Goal: Information Seeking & Learning: Learn about a topic

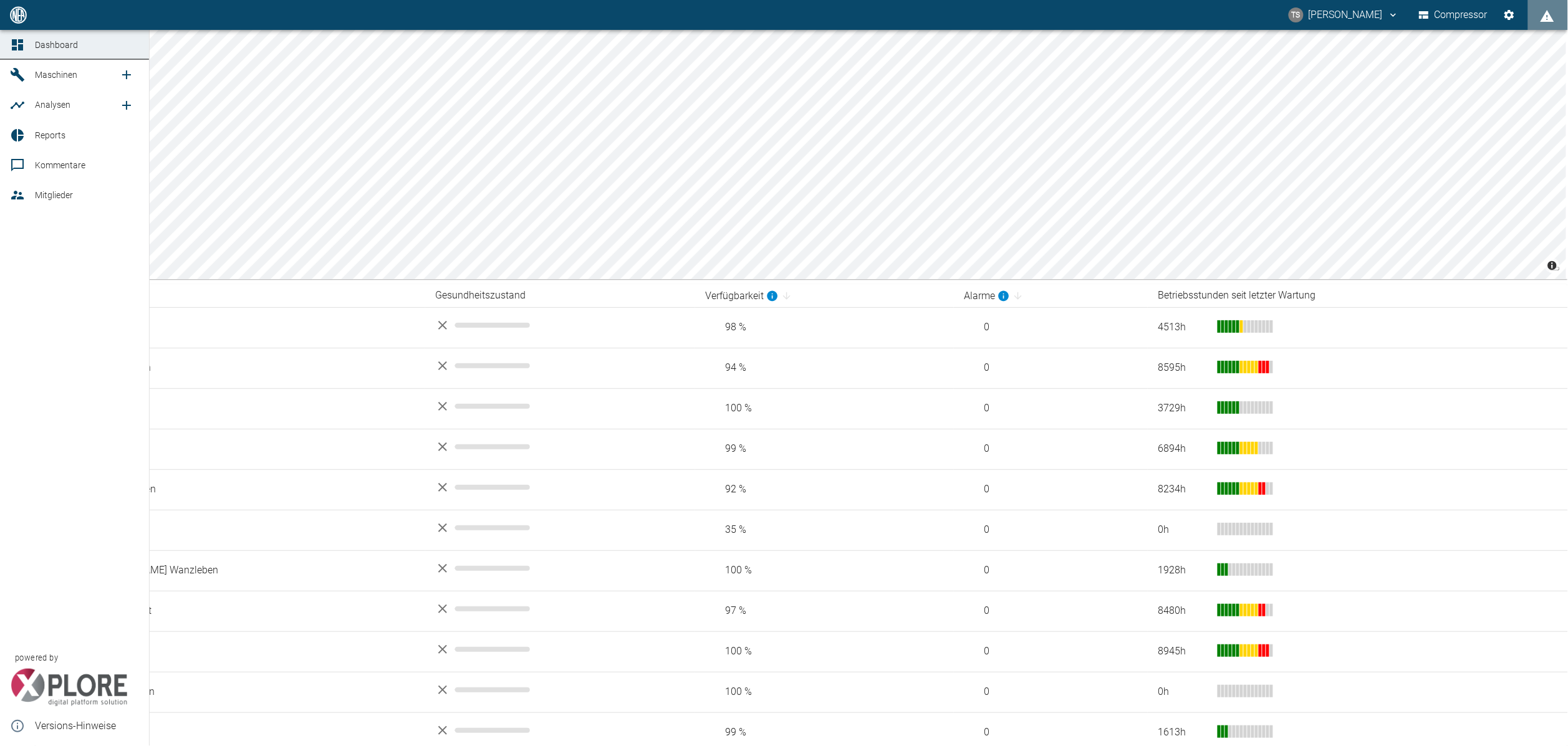
click at [37, 76] on span "Maschinen" at bounding box center [56, 75] width 42 height 10
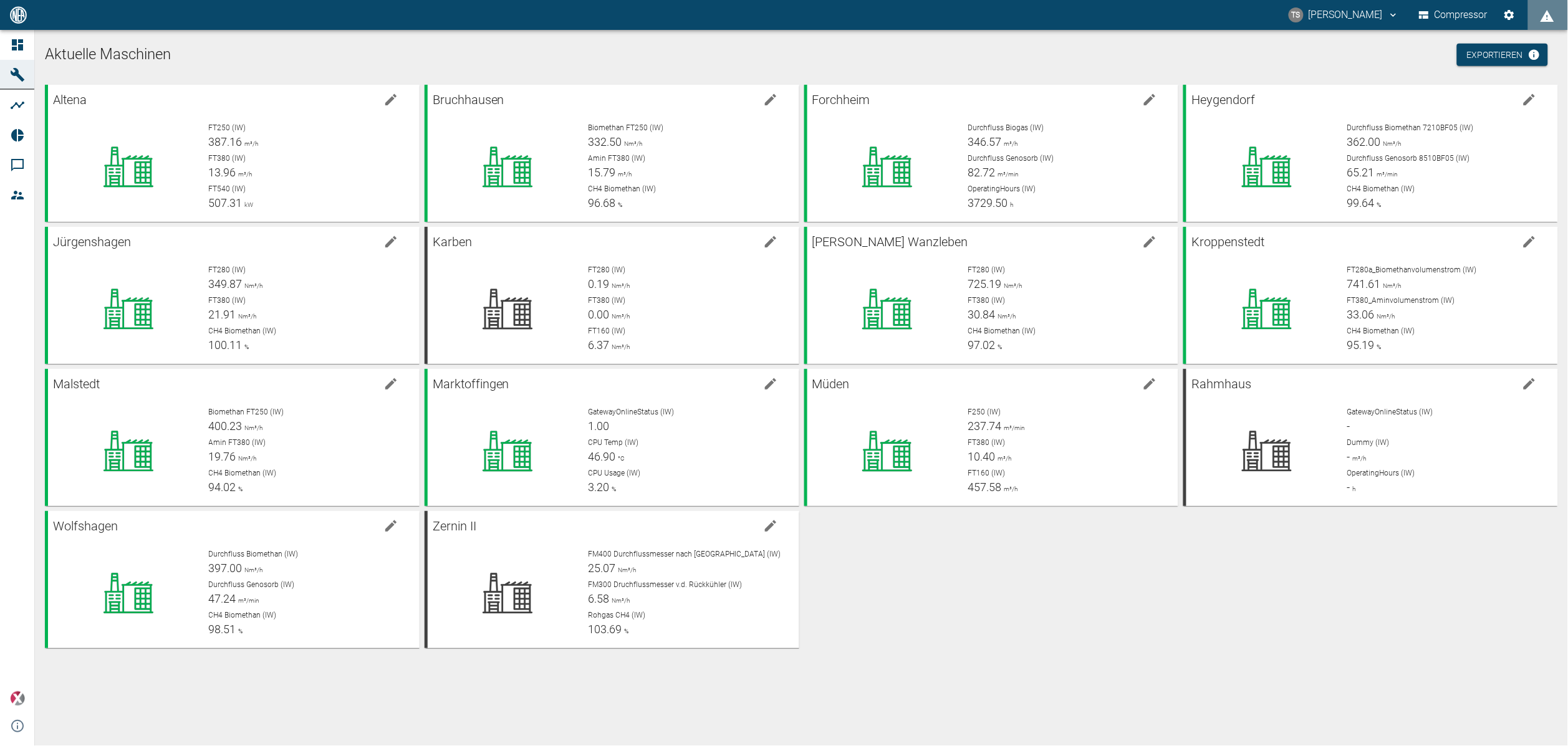
drag, startPoint x: 838, startPoint y: 83, endPoint x: 876, endPoint y: 221, distance: 143.1
drag, startPoint x: 876, startPoint y: 221, endPoint x: 854, endPoint y: 695, distance: 474.5
click at [854, 695] on div "Aktuelle Maschinen Exportieren Altena FT250 (IW) 387.16 m³/h FT380 (IW) 13.96 m…" at bounding box center [801, 388] width 1533 height 716
click at [966, 437] on div "F250 (IW) 237.74 m³/min FT380 (IW) 10.40 m³/h FT160 (IW) 457.58 m³/h" at bounding box center [1063, 446] width 211 height 100
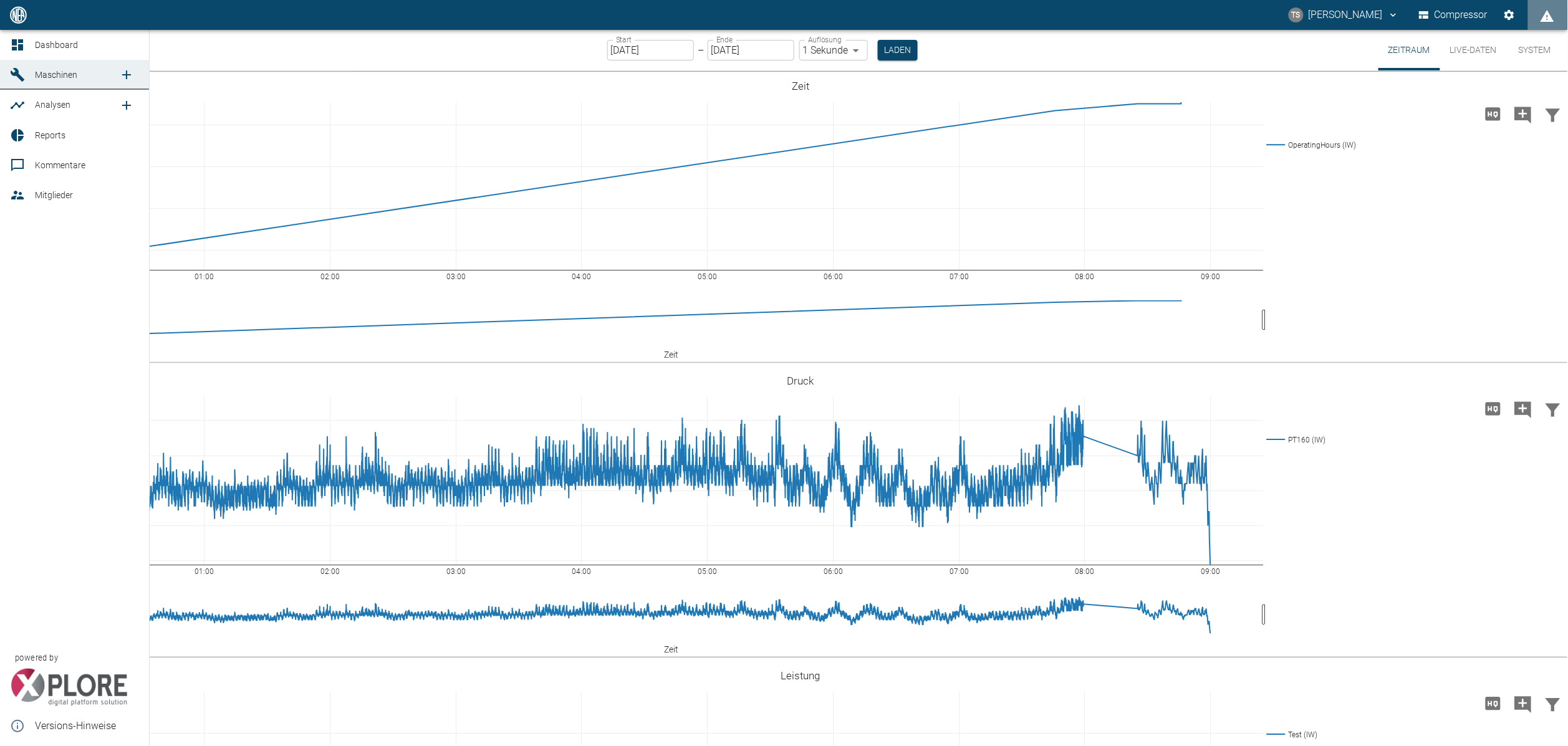
click at [31, 69] on link "Maschinen" at bounding box center [74, 74] width 149 height 30
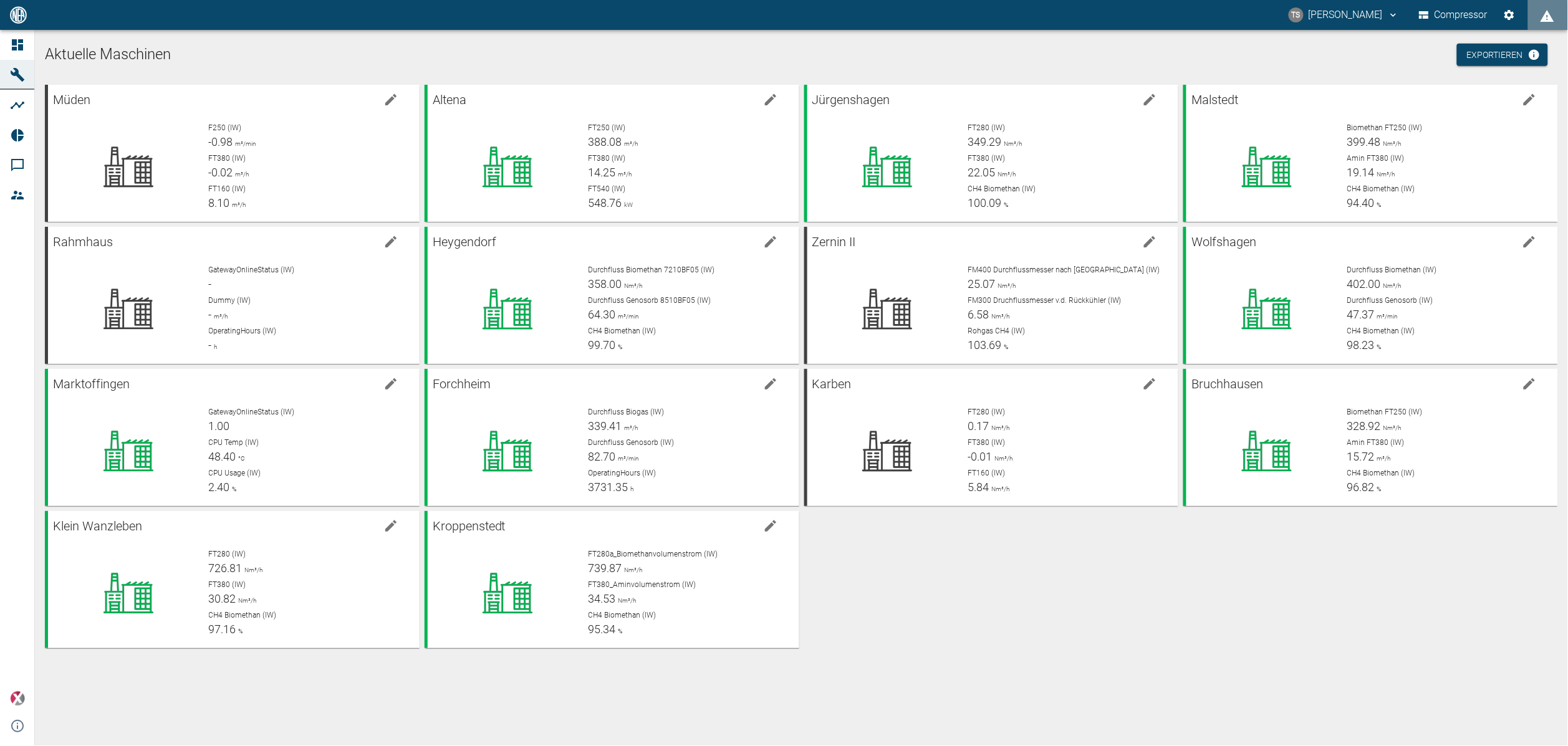
click at [250, 700] on div "Aktuelle Maschinen Exportieren Müden F250 (IW) -0.98 m³/min FT380 (IW) -0.02 m³…" at bounding box center [801, 388] width 1533 height 716
drag, startPoint x: 0, startPoint y: 0, endPoint x: 22, endPoint y: 27, distance: 34.8
drag, startPoint x: 22, startPoint y: 27, endPoint x: 1156, endPoint y: 532, distance: 1241.4
click at [1156, 532] on div "Müden F250 (IW) 163.66 m³/min FT380 (IW) 11.85 m³/h FT160 (IW) 279.34 m³/h Alte…" at bounding box center [798, 364] width 1518 height 568
